Goal: Information Seeking & Learning: Understand process/instructions

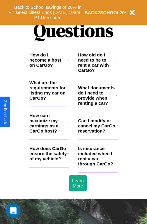
scroll to position [733, 0]
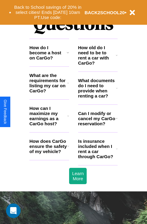
click at [67, 55] on icon at bounding box center [68, 52] width 2 height 5
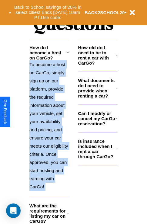
scroll to position [798, 0]
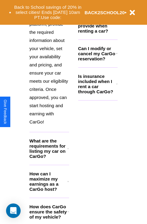
click at [68, 214] on icon at bounding box center [68, 212] width 2 height 5
click at [116, 86] on icon at bounding box center [117, 84] width 2 height 5
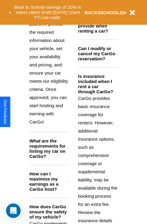
click at [97, 61] on h3 "Can I modify or cancel my CarGo reservation?" at bounding box center [96, 53] width 37 height 15
click at [67, 0] on div "Back to School savings of 20% in select cities! Ends [DATE] 10am PT. Use code: …" at bounding box center [73, 12] width 147 height 25
click at [116, 1] on div "Back to School savings of 20% in select cities! Ends [DATE] 10am PT. Use code: …" at bounding box center [73, 12] width 147 height 25
